Goal: Find specific page/section: Find specific page/section

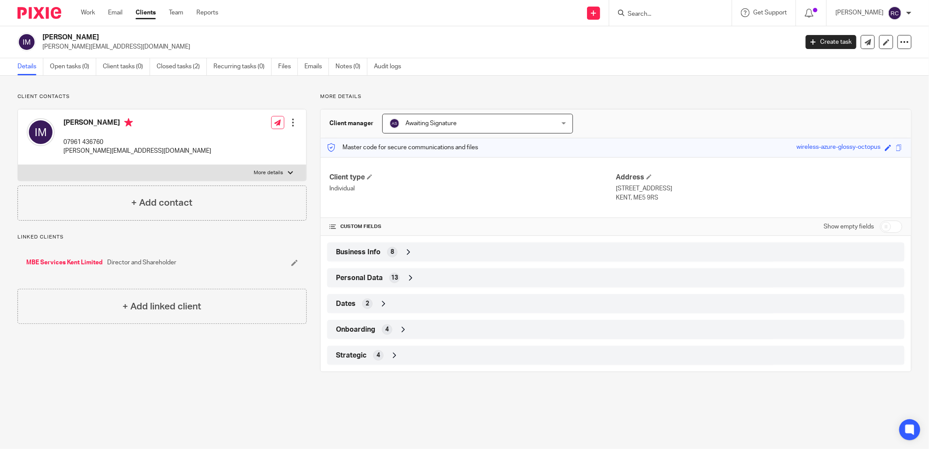
click at [674, 14] on input "Search" at bounding box center [666, 14] width 79 height 8
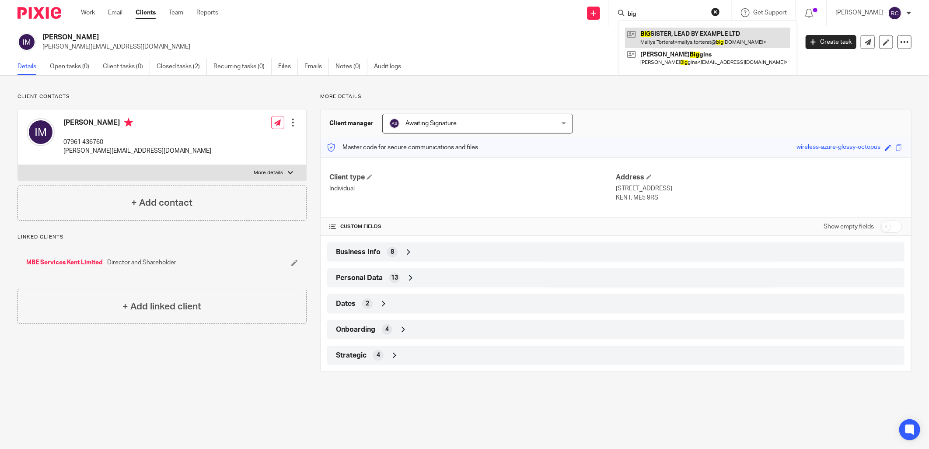
type input "big"
click at [669, 36] on link at bounding box center [707, 38] width 165 height 20
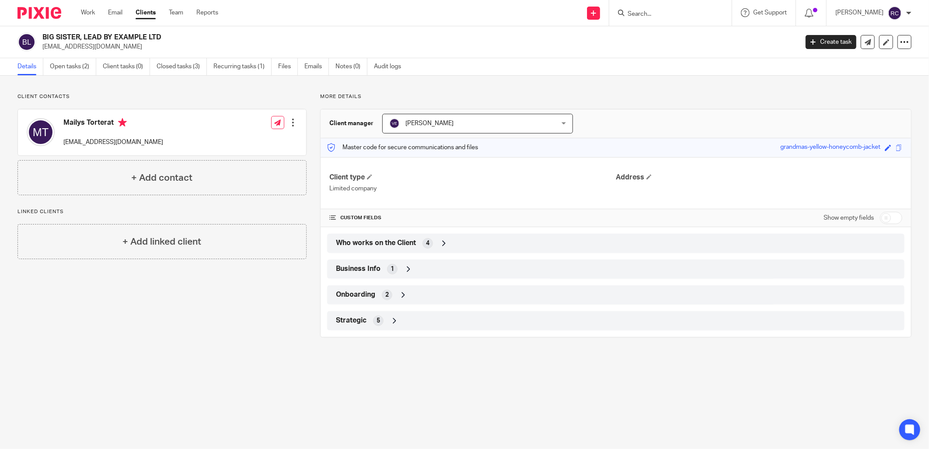
click at [396, 247] on span "Who works on the Client" at bounding box center [376, 242] width 80 height 9
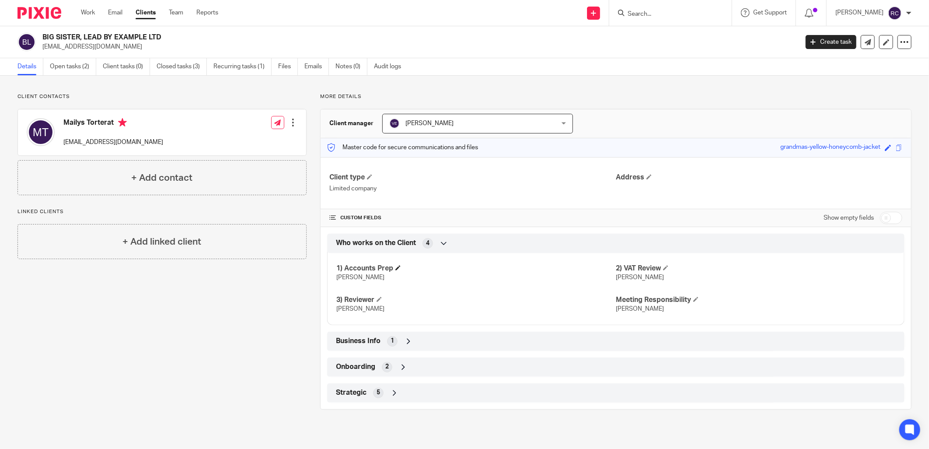
click at [381, 268] on h4 "1) Accounts Prep" at bounding box center [475, 268] width 279 height 9
click at [347, 340] on span "Business Info" at bounding box center [358, 340] width 45 height 9
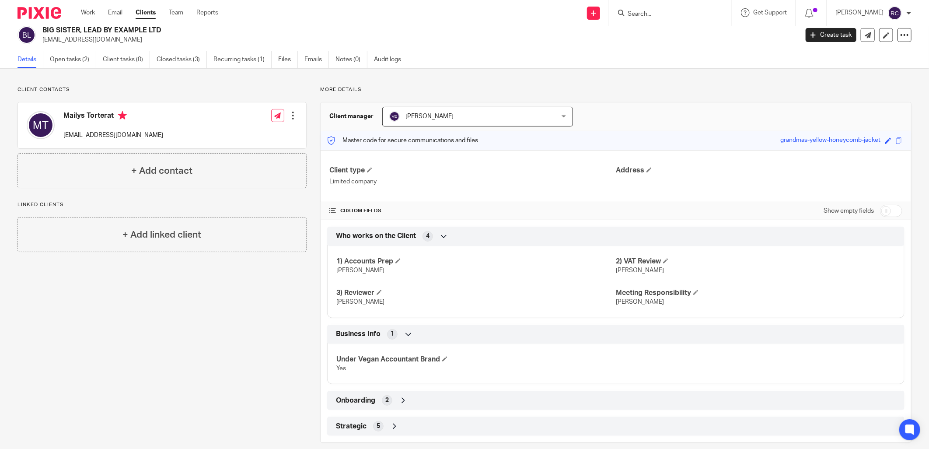
scroll to position [19, 0]
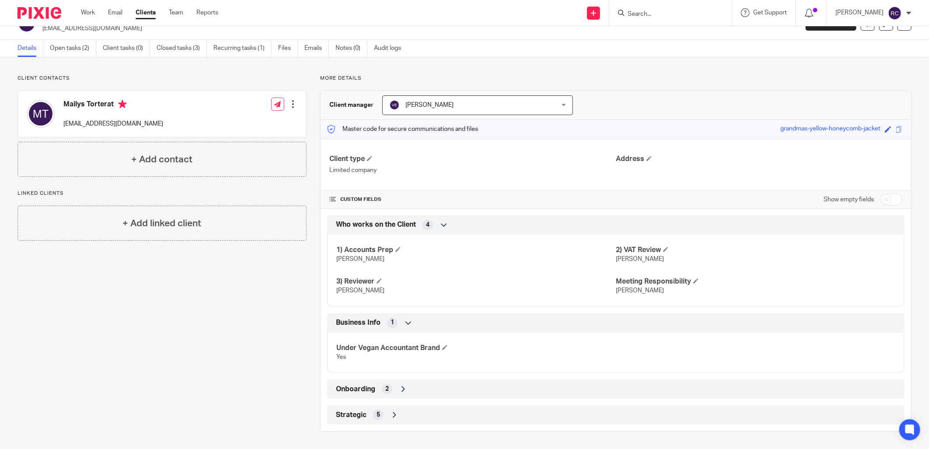
click at [358, 394] on div "Onboarding 2" at bounding box center [616, 388] width 564 height 15
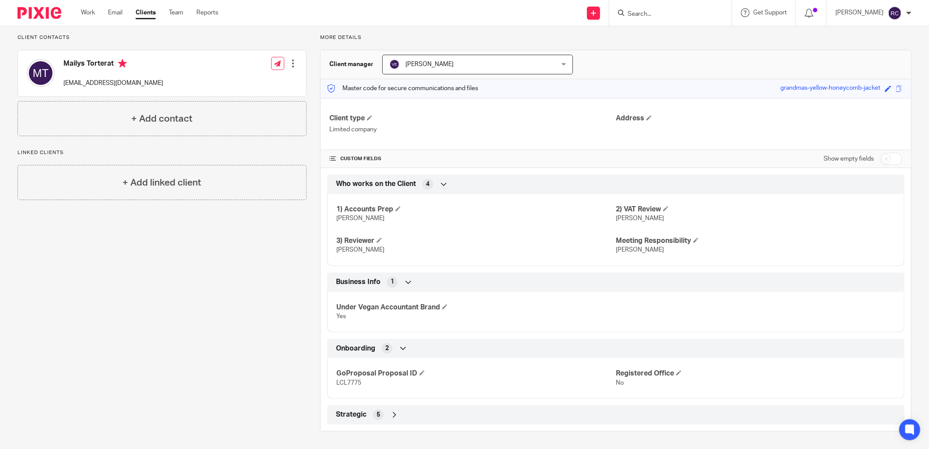
click at [351, 414] on span "Strategic" at bounding box center [351, 414] width 31 height 9
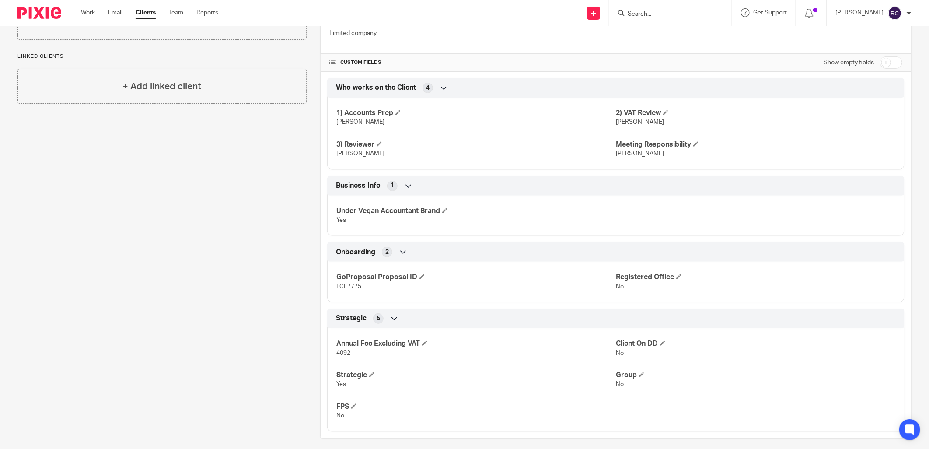
scroll to position [163, 0]
